Goal: Information Seeking & Learning: Find specific fact

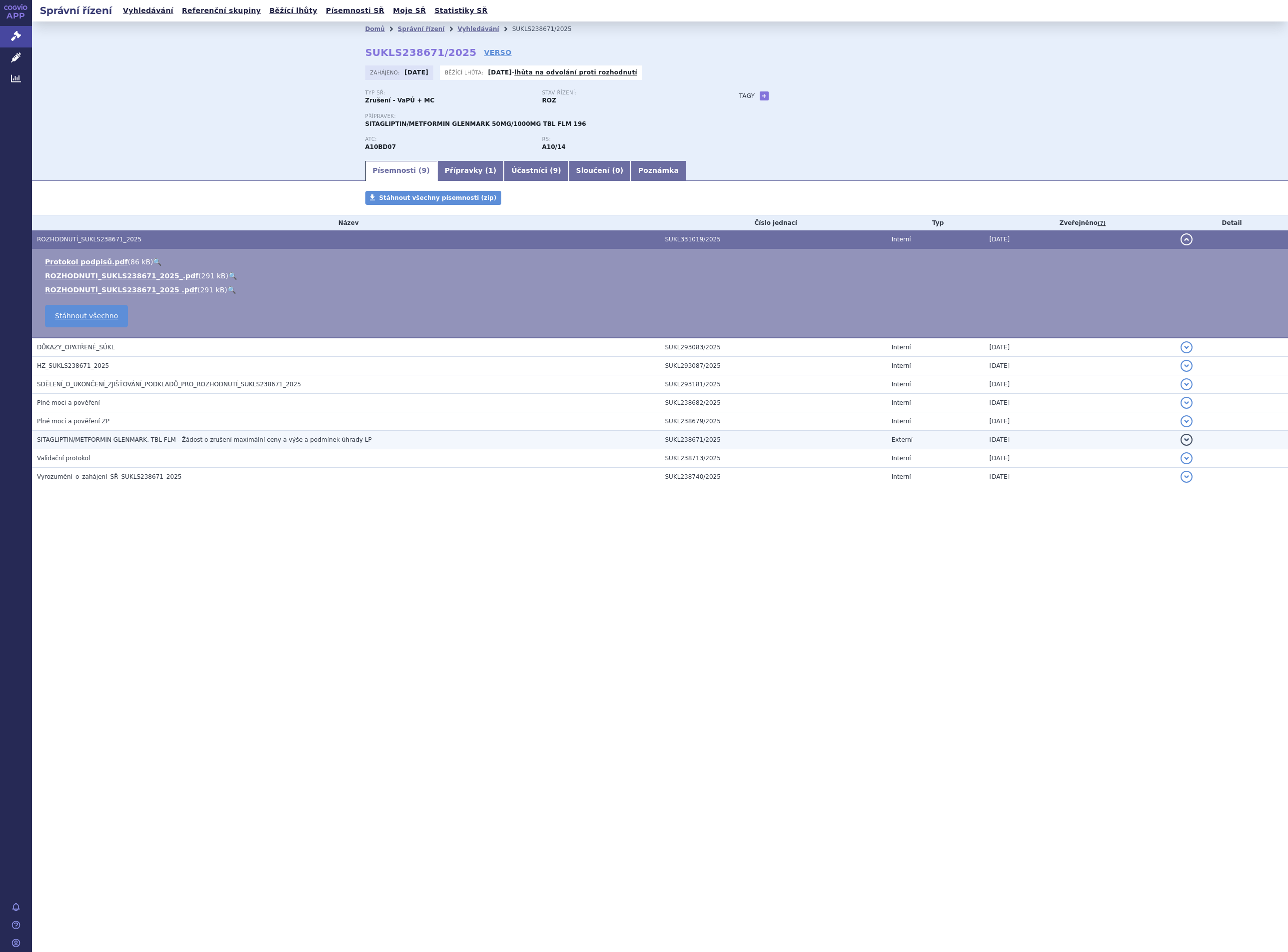
click at [112, 442] on span "SITAGLIPTIN/METFORMIN GLENMARK, TBL FLM - Žádost o zrušení maximální ceny a výš…" at bounding box center [204, 439] width 335 height 7
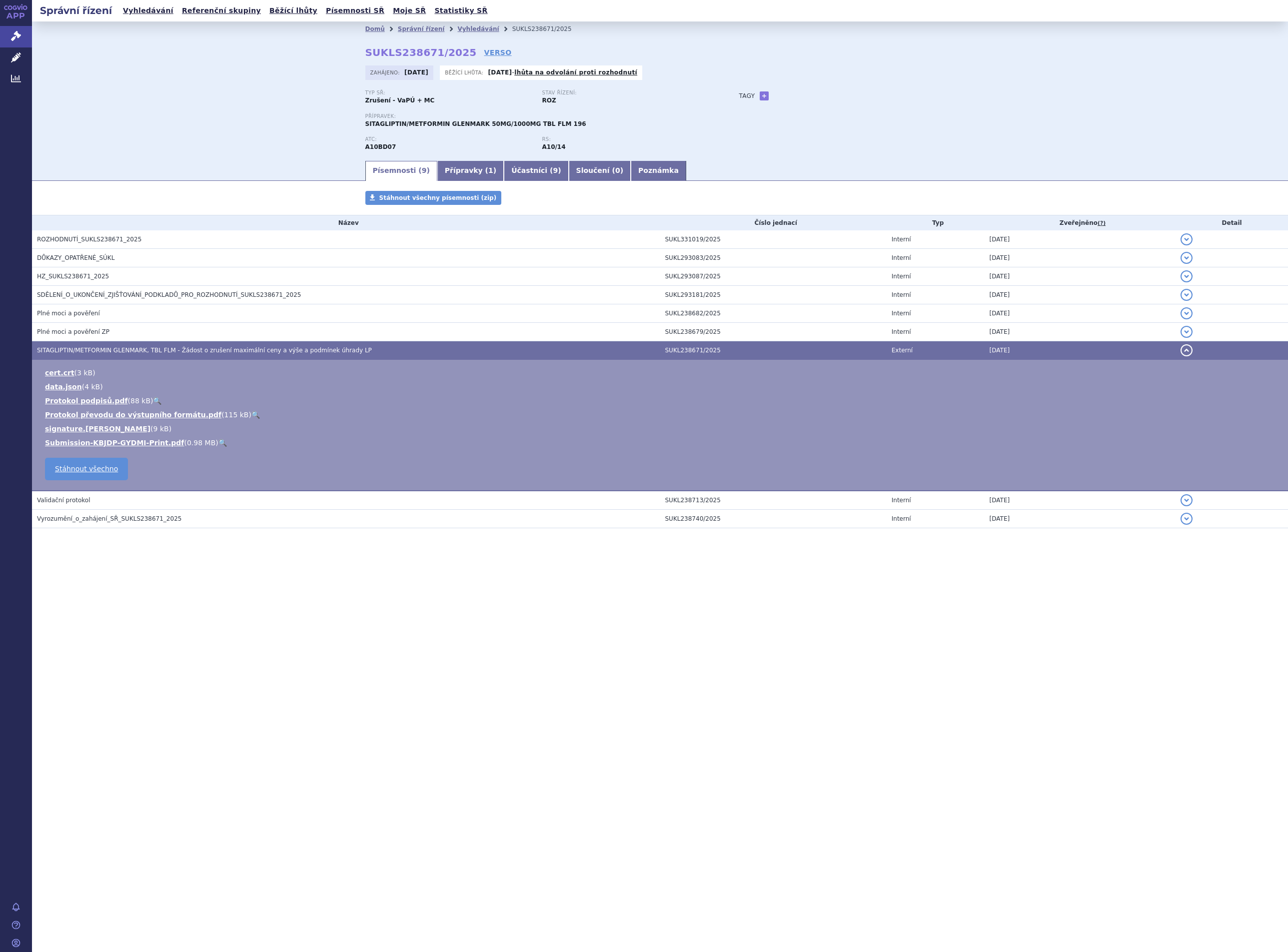
click at [898, 92] on div "Tagy + Přidat" at bounding box center [837, 96] width 236 height 12
click at [461, 27] on link "Vyhledávání" at bounding box center [477, 28] width 41 height 7
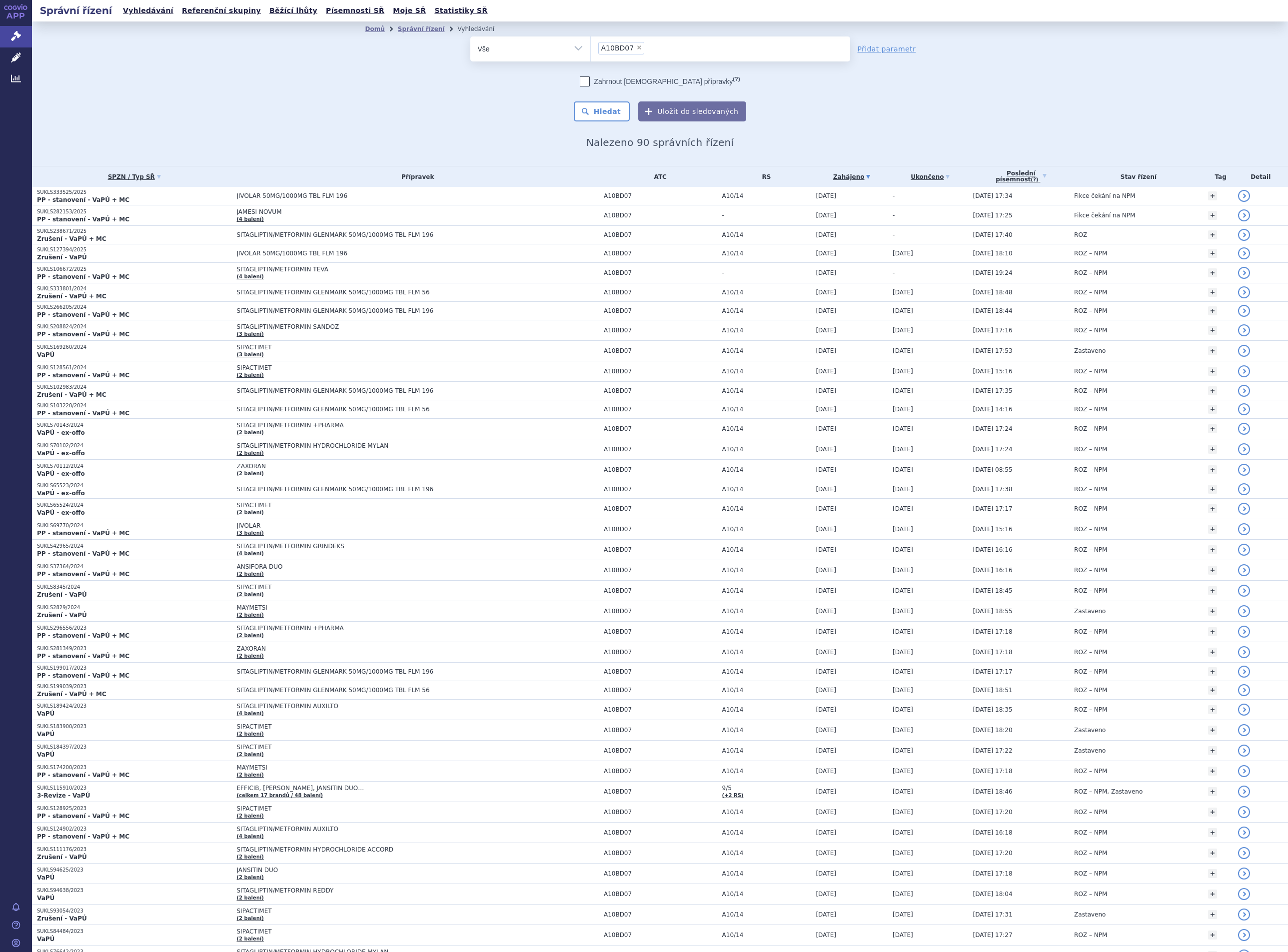
click at [636, 44] on span "×" at bounding box center [639, 47] width 6 height 6
click at [591, 44] on select "A10BD07" at bounding box center [590, 48] width 0 height 25
select select
type input "lka"
type input "lkac"
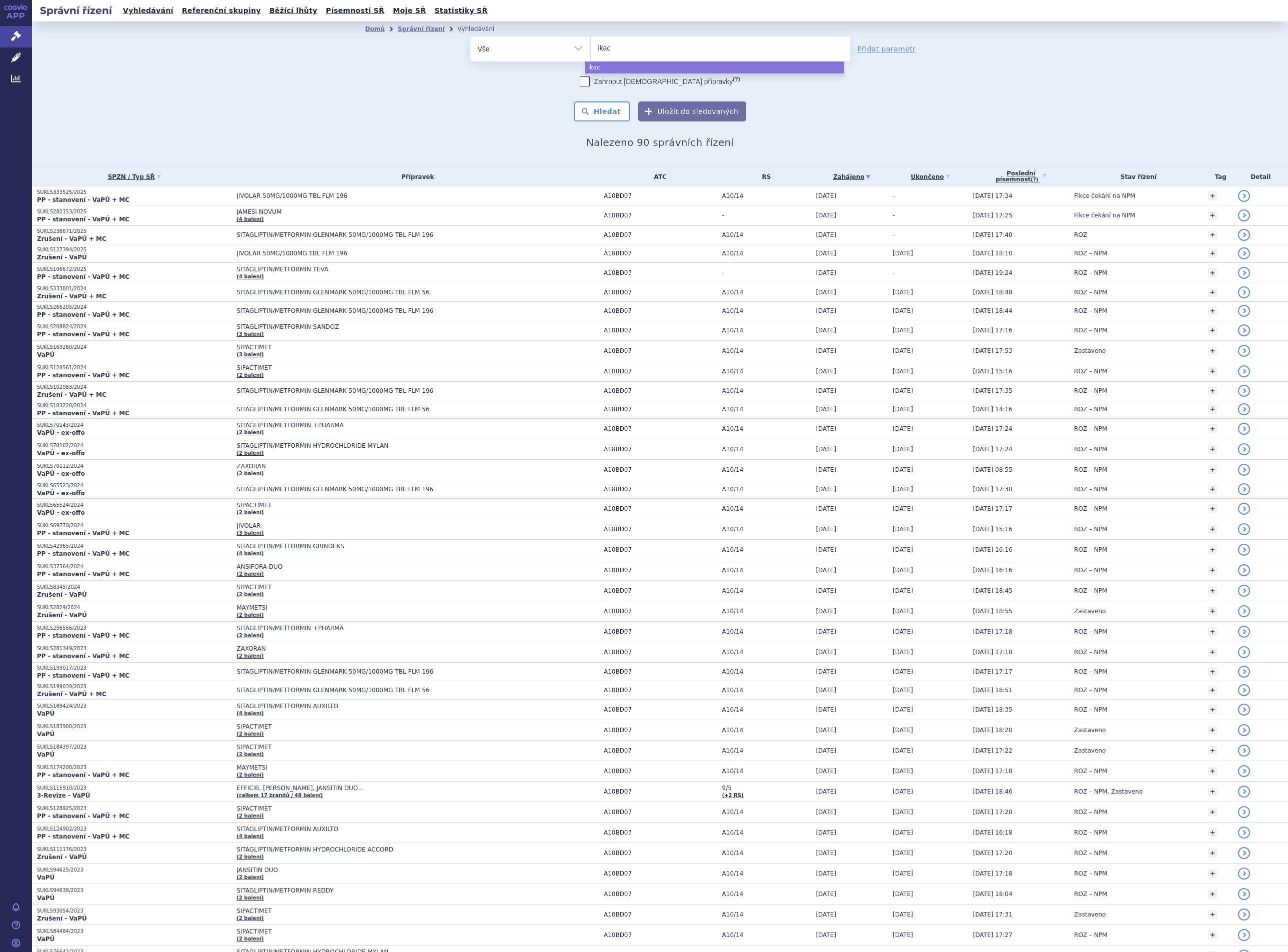
type input "lkaco"
type input "lkac"
type input "lka"
type input "l"
type input "la"
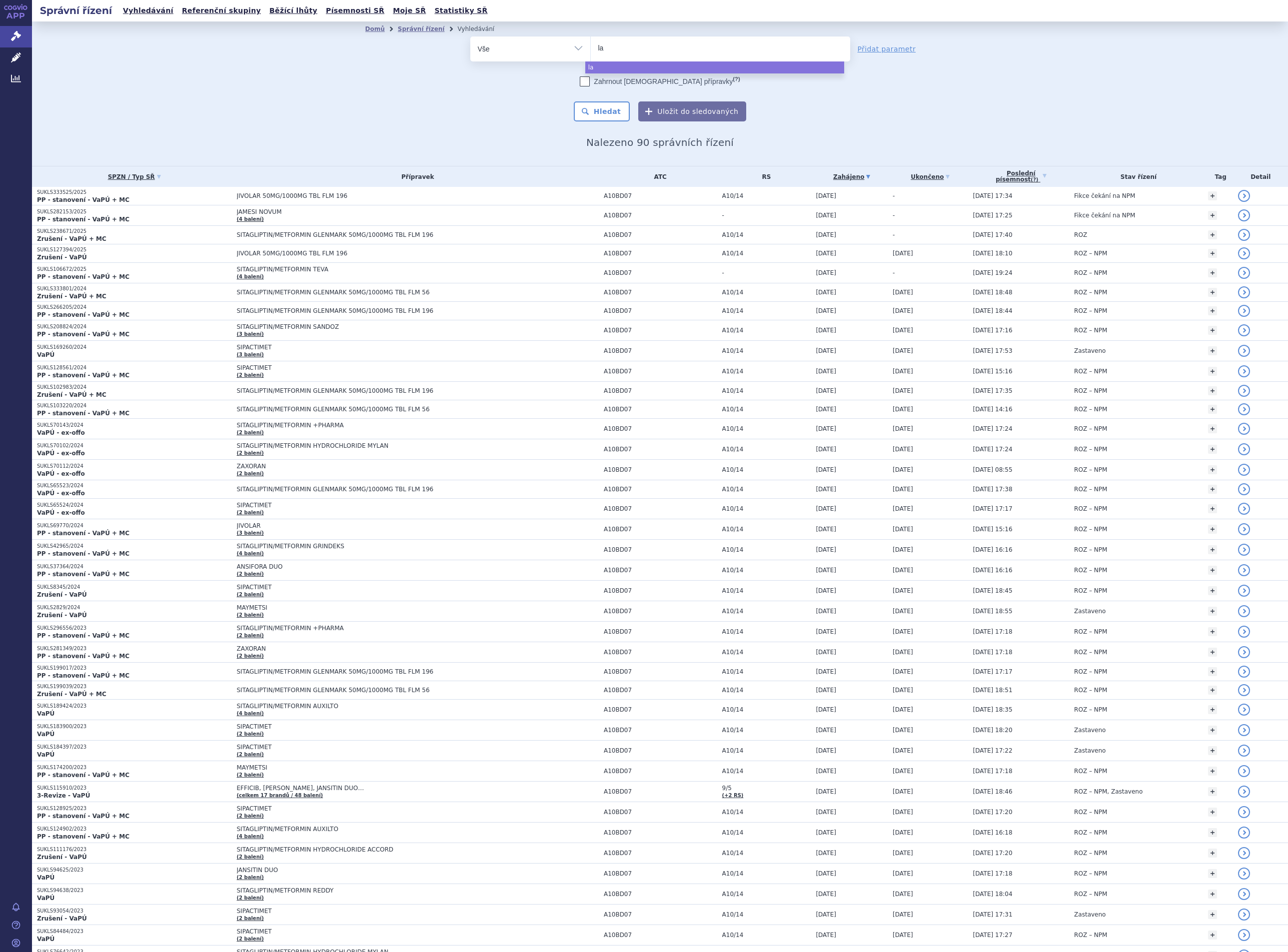
type input "lac"
type input "laco"
type input "lacos"
type input "lacosam"
type input "lacosamid"
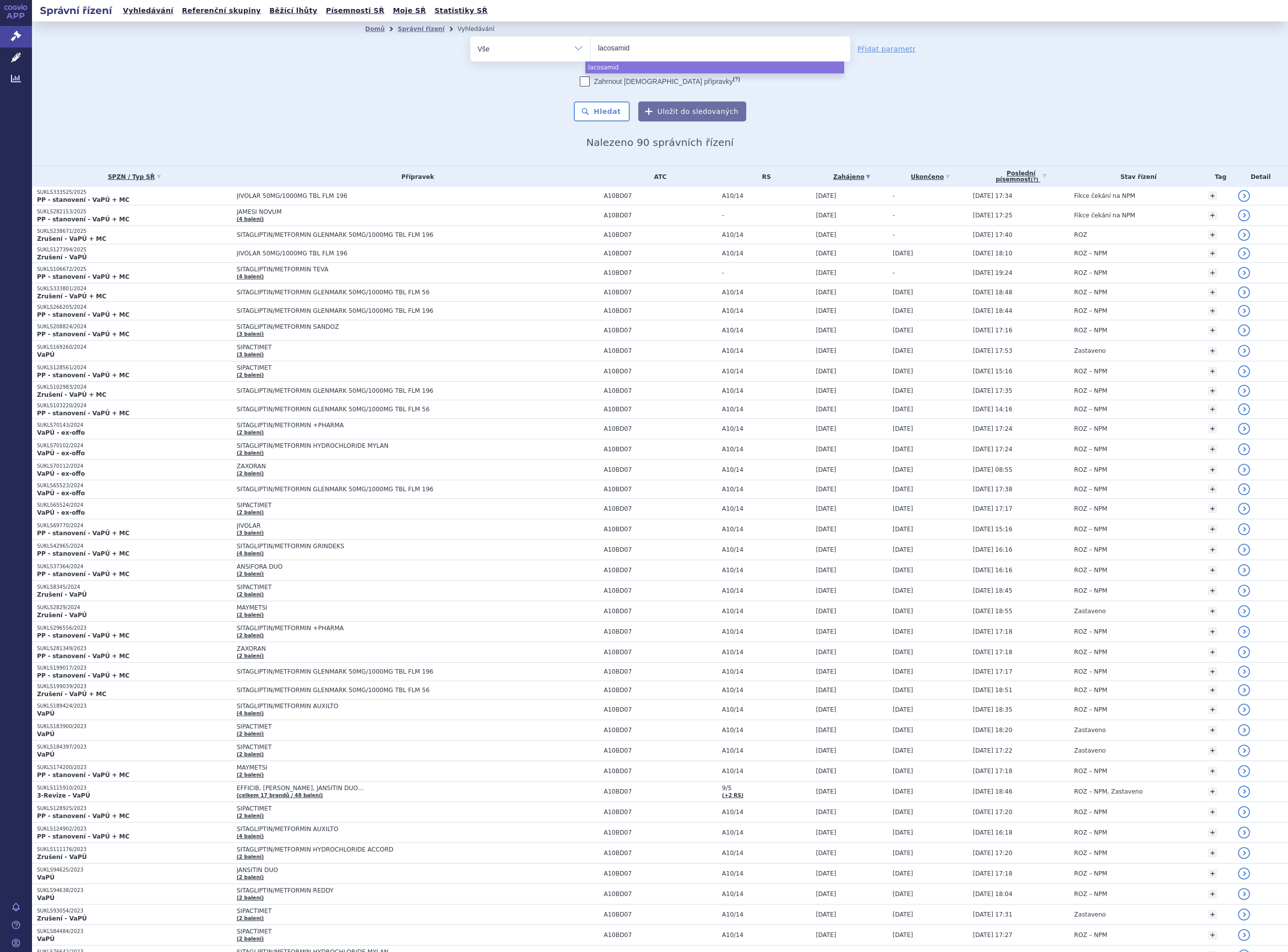
type input "lacosamide"
type input "lacosamide gl"
type input "lacosamide glen"
type input "lacosamide glenm"
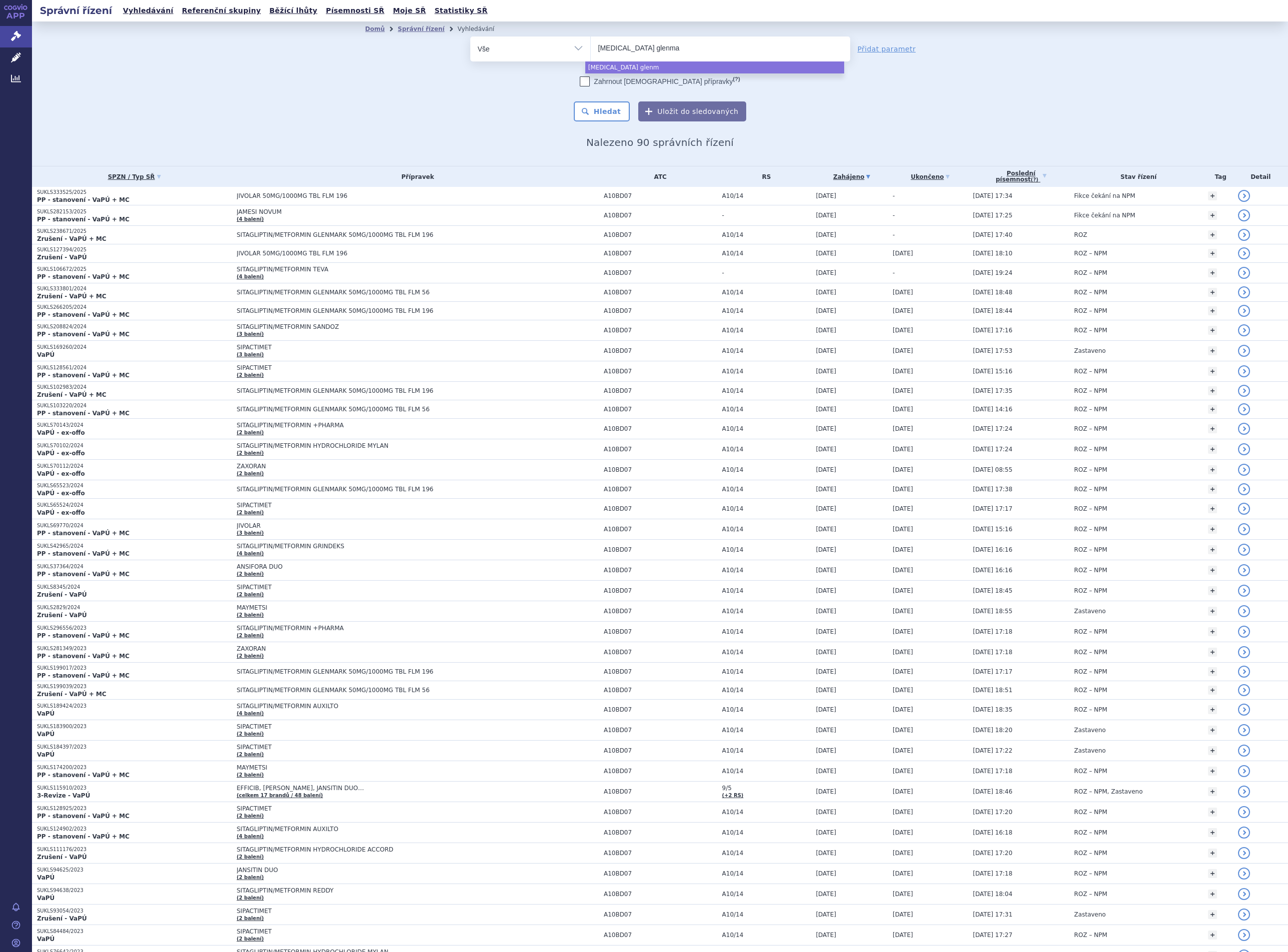
type input "lacosamide glenmar"
type input "[MEDICAL_DATA] glenmark"
select select "[MEDICAL_DATA] glenmark"
click at [598, 115] on button "Hledat" at bounding box center [602, 111] width 56 height 20
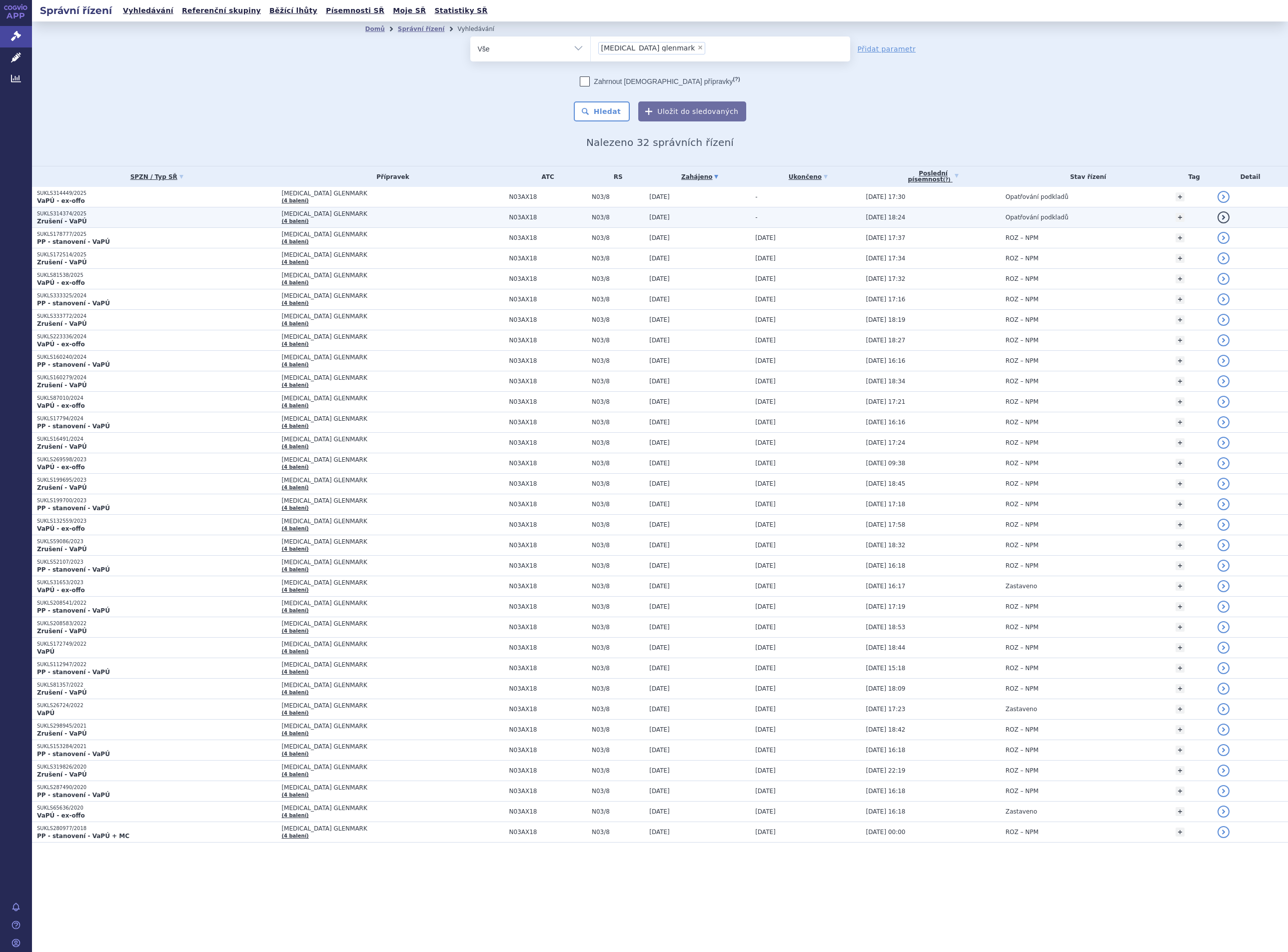
click at [315, 217] on span "[MEDICAL_DATA] GLENMARK" at bounding box center [392, 213] width 222 height 7
